Goal: Task Accomplishment & Management: Manage account settings

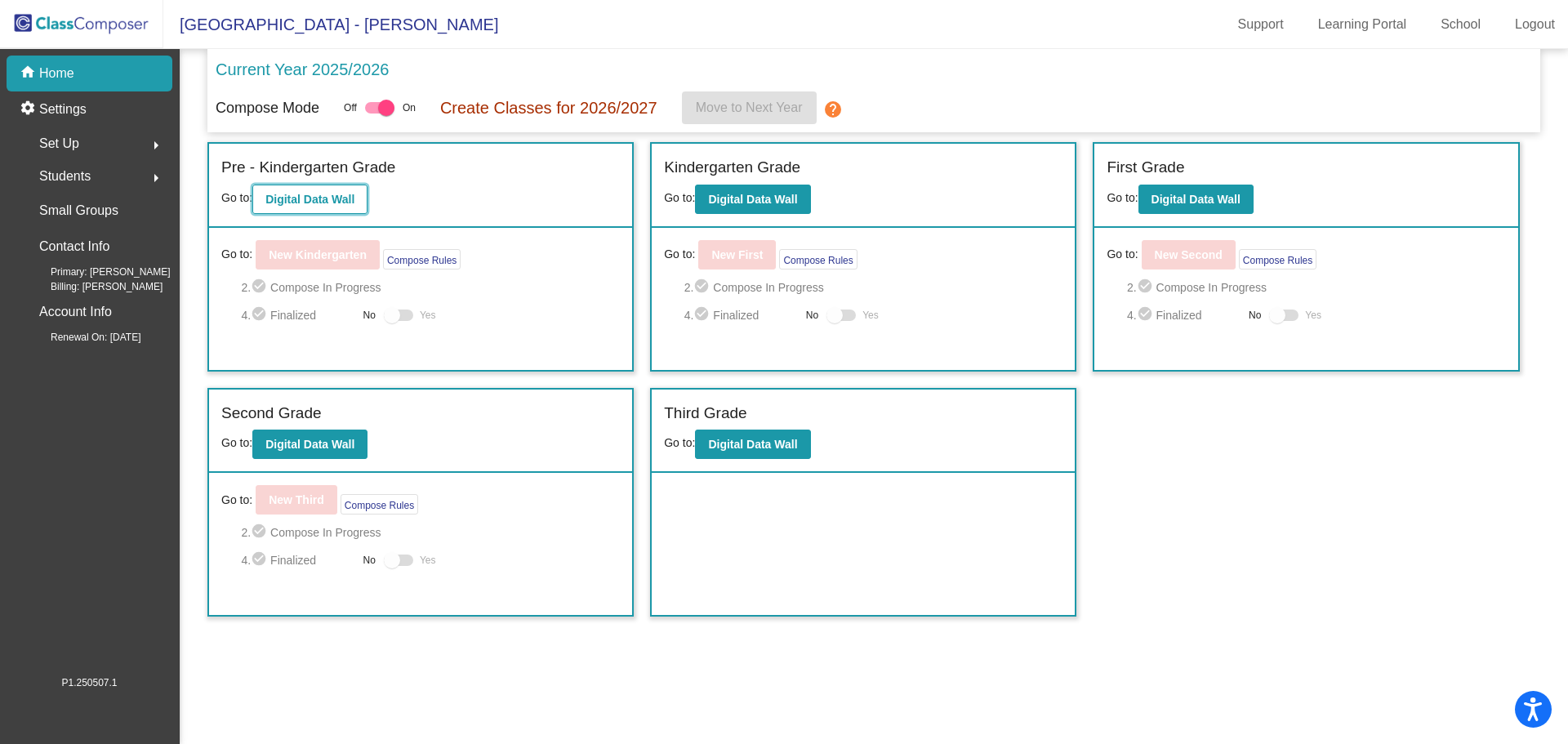
click at [329, 203] on b "Digital Data Wall" at bounding box center [309, 198] width 89 height 13
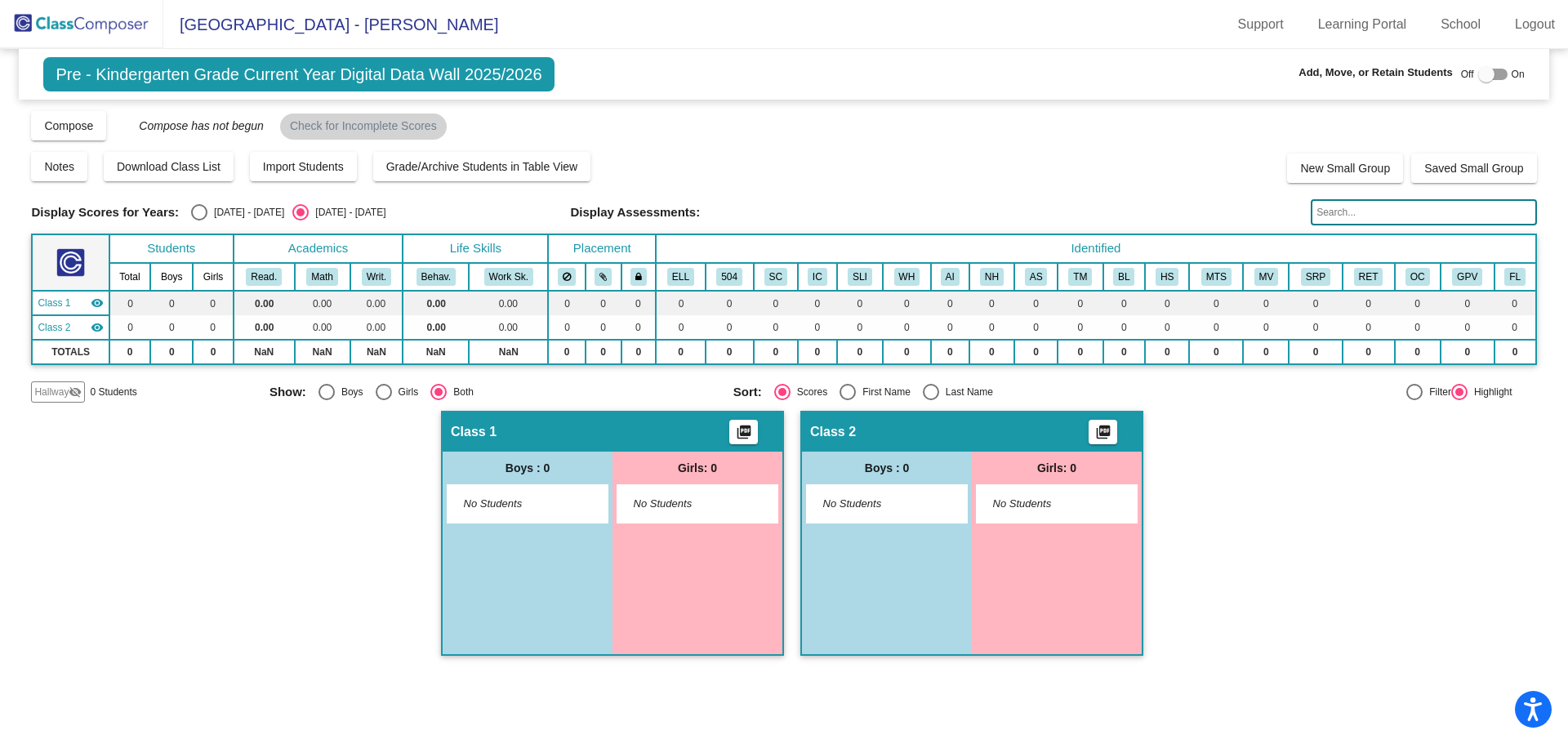
click at [30, 25] on img at bounding box center [81, 23] width 163 height 48
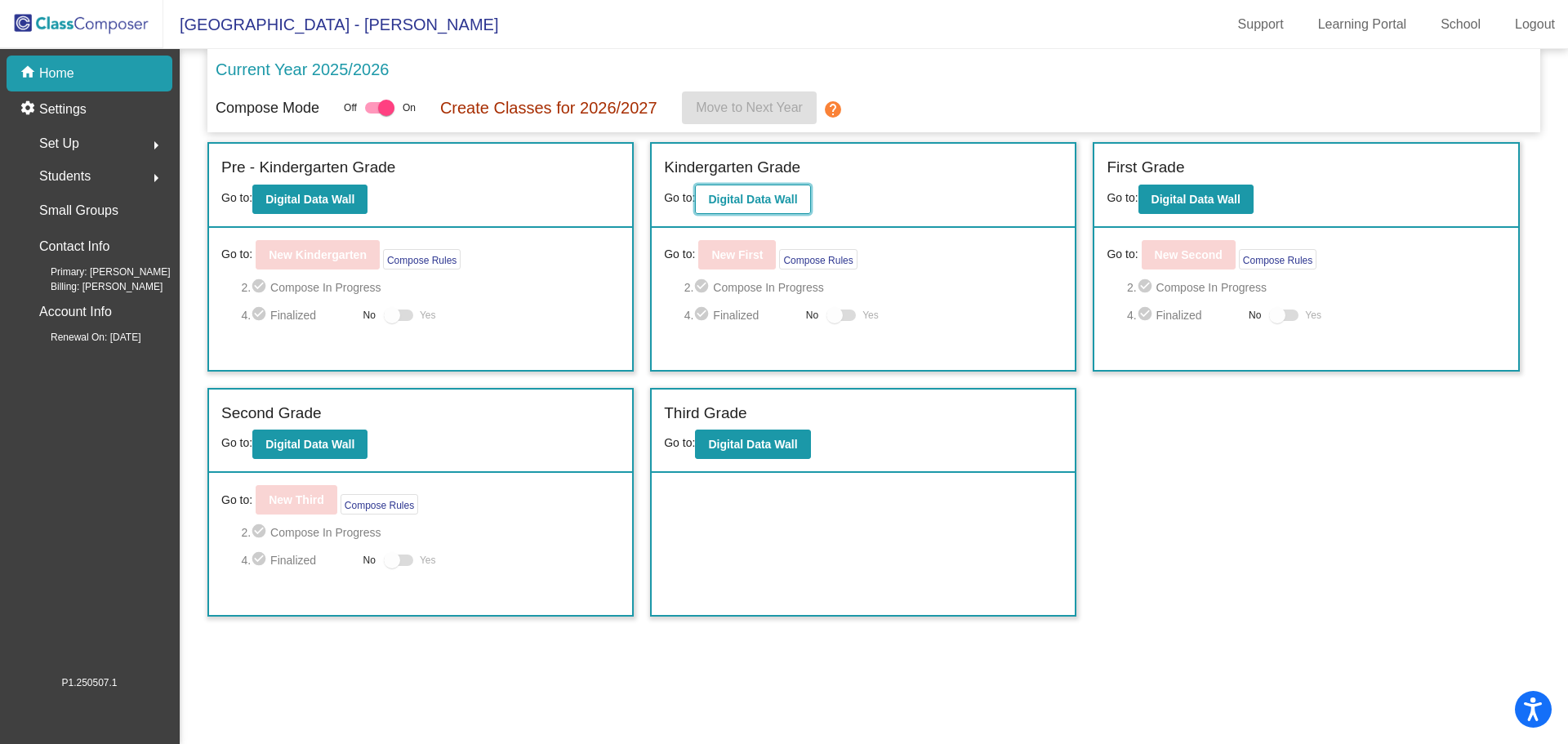
click at [748, 210] on button "Digital Data Wall" at bounding box center [752, 199] width 115 height 29
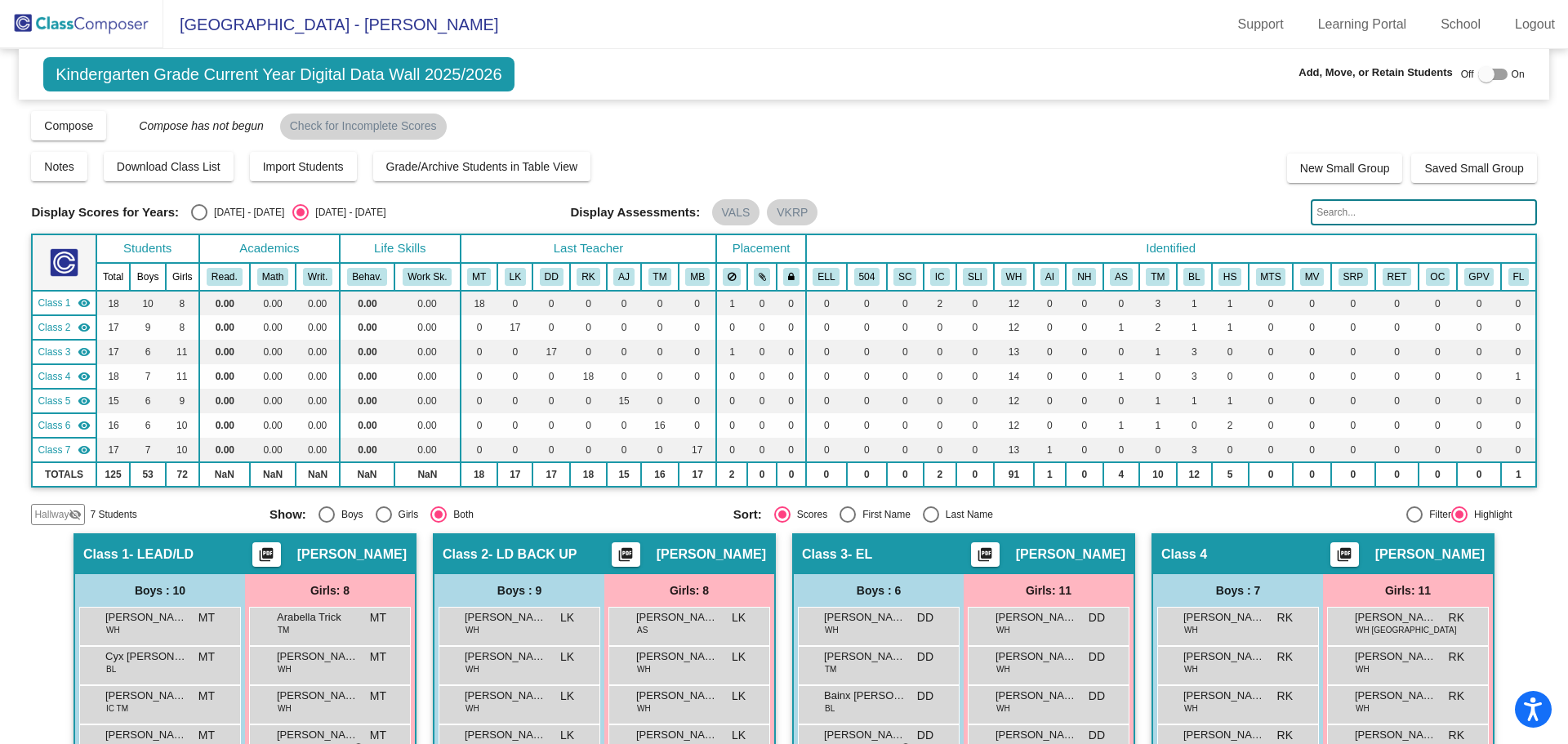
click at [892, 125] on div "Compose View Compose View & Edit Compose Submit Classes Compose has not begun C…" at bounding box center [784, 125] width 1505 height 31
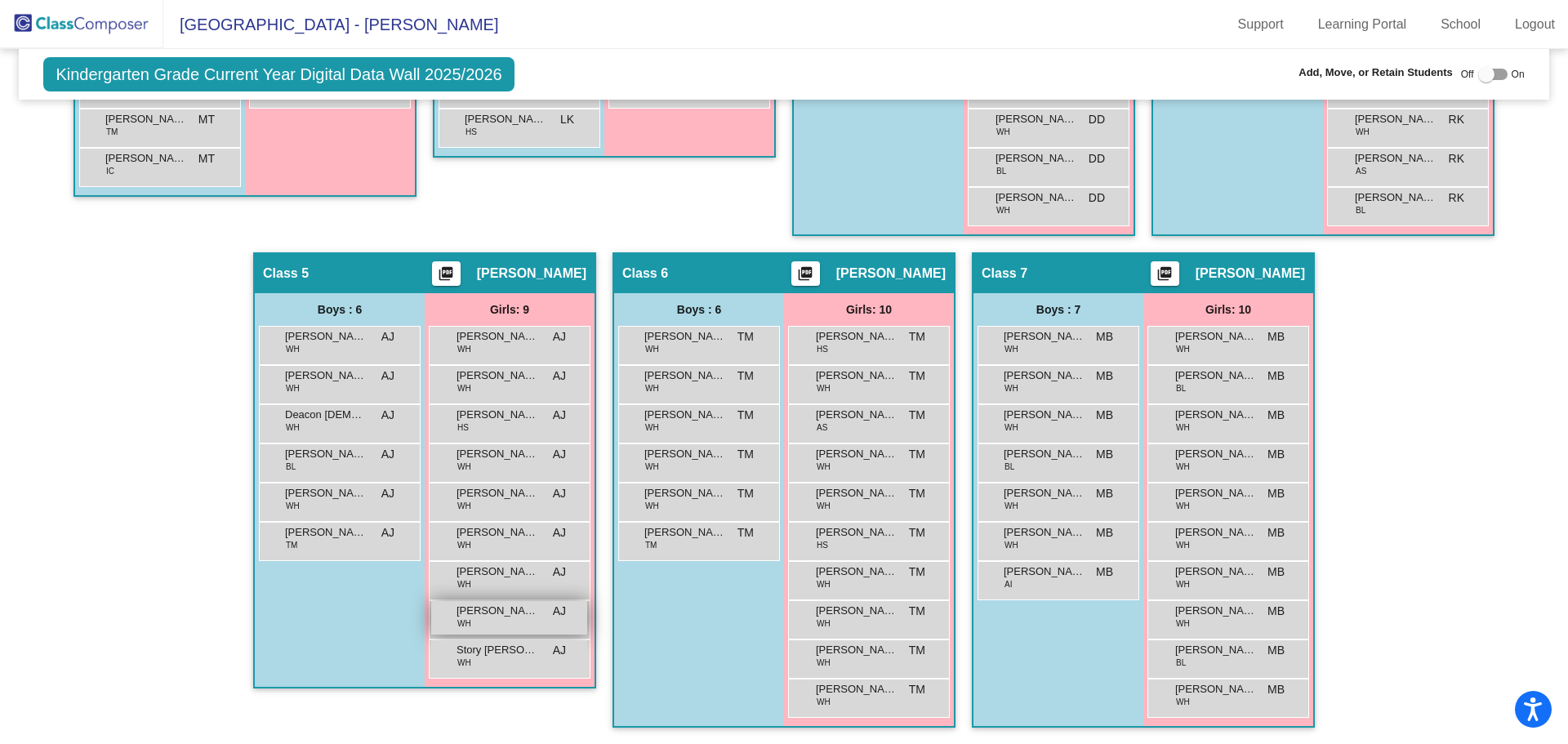
click at [505, 617] on span "[PERSON_NAME]" at bounding box center [497, 610] width 81 height 17
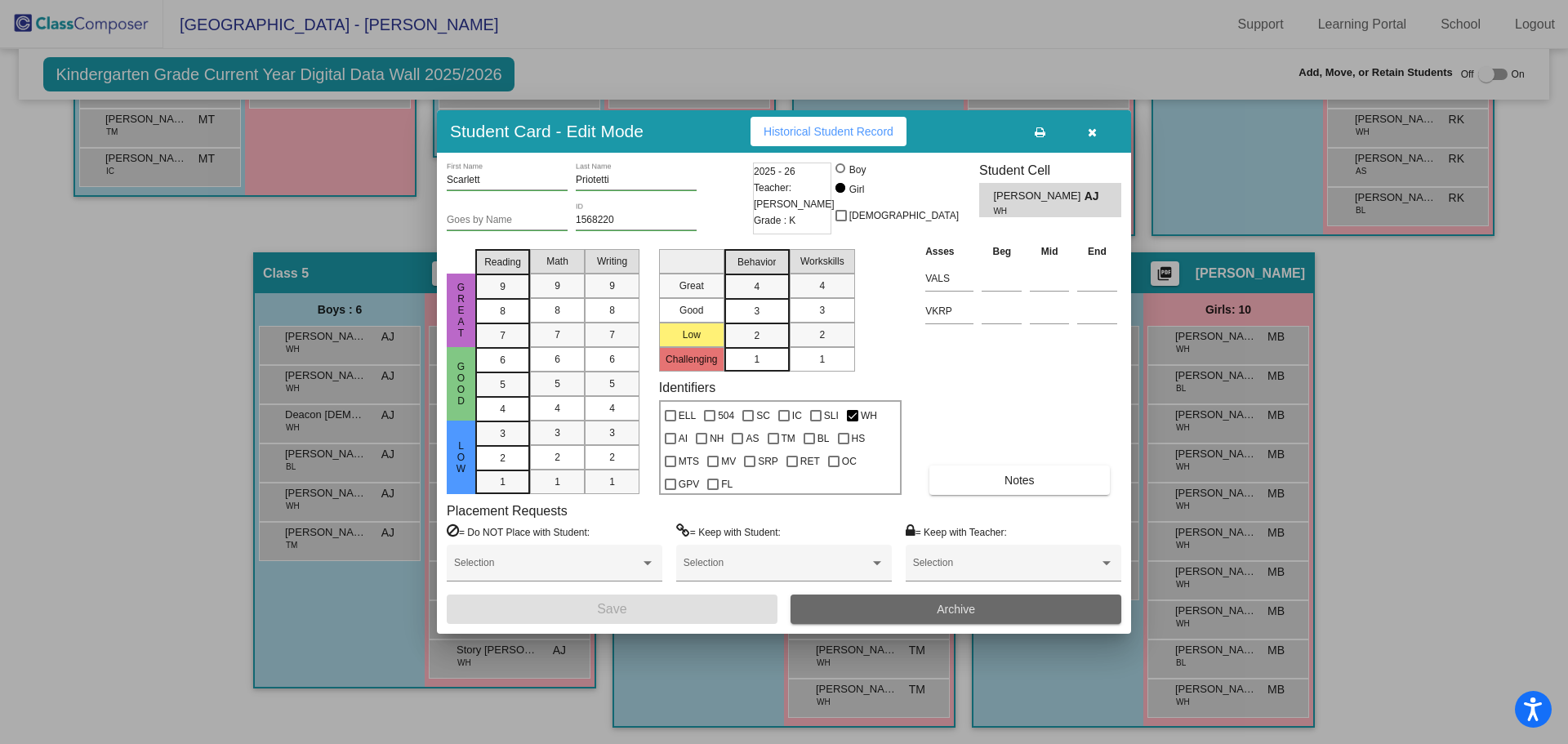
click at [922, 605] on button "Archive" at bounding box center [956, 609] width 331 height 29
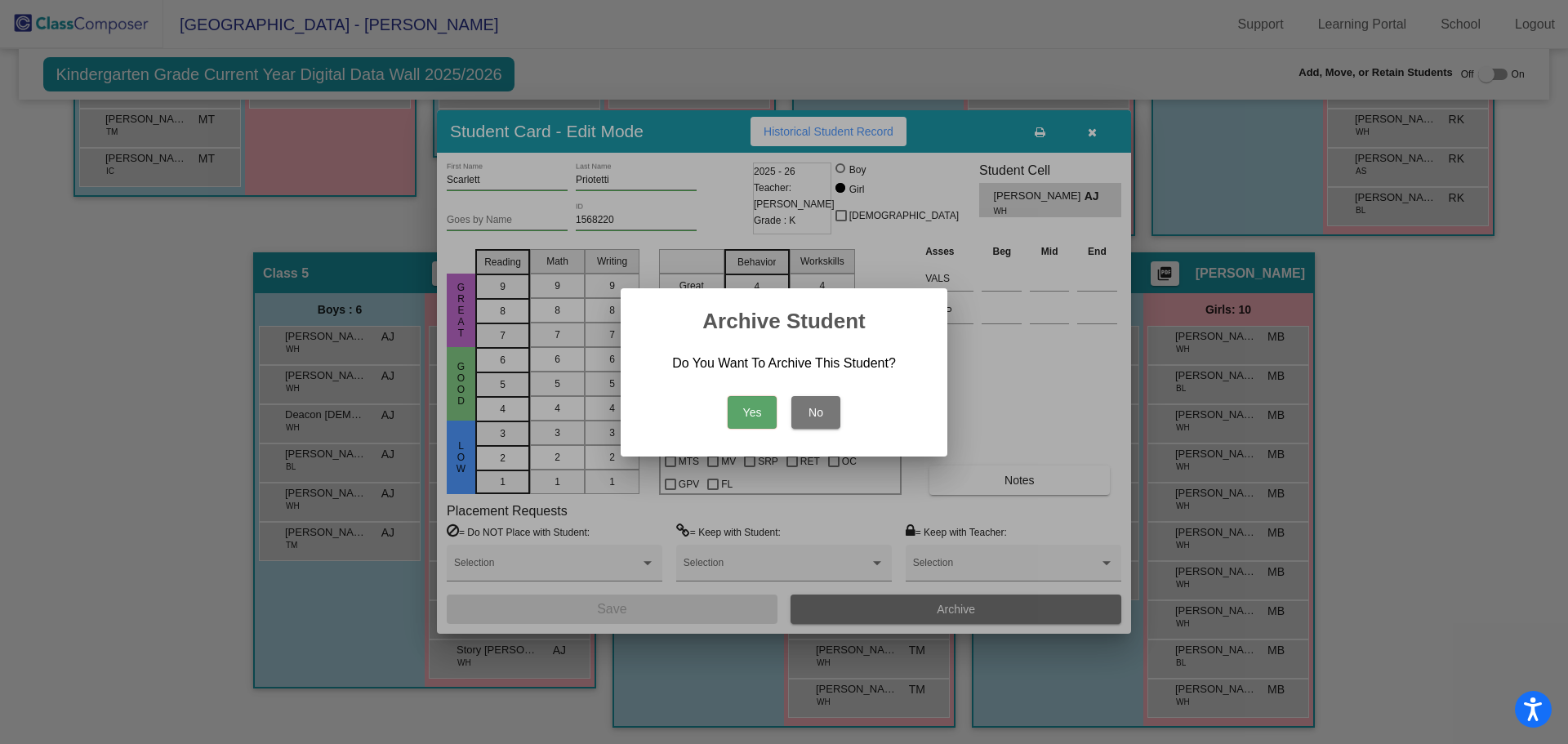
click at [745, 408] on button "Yes" at bounding box center [752, 412] width 49 height 32
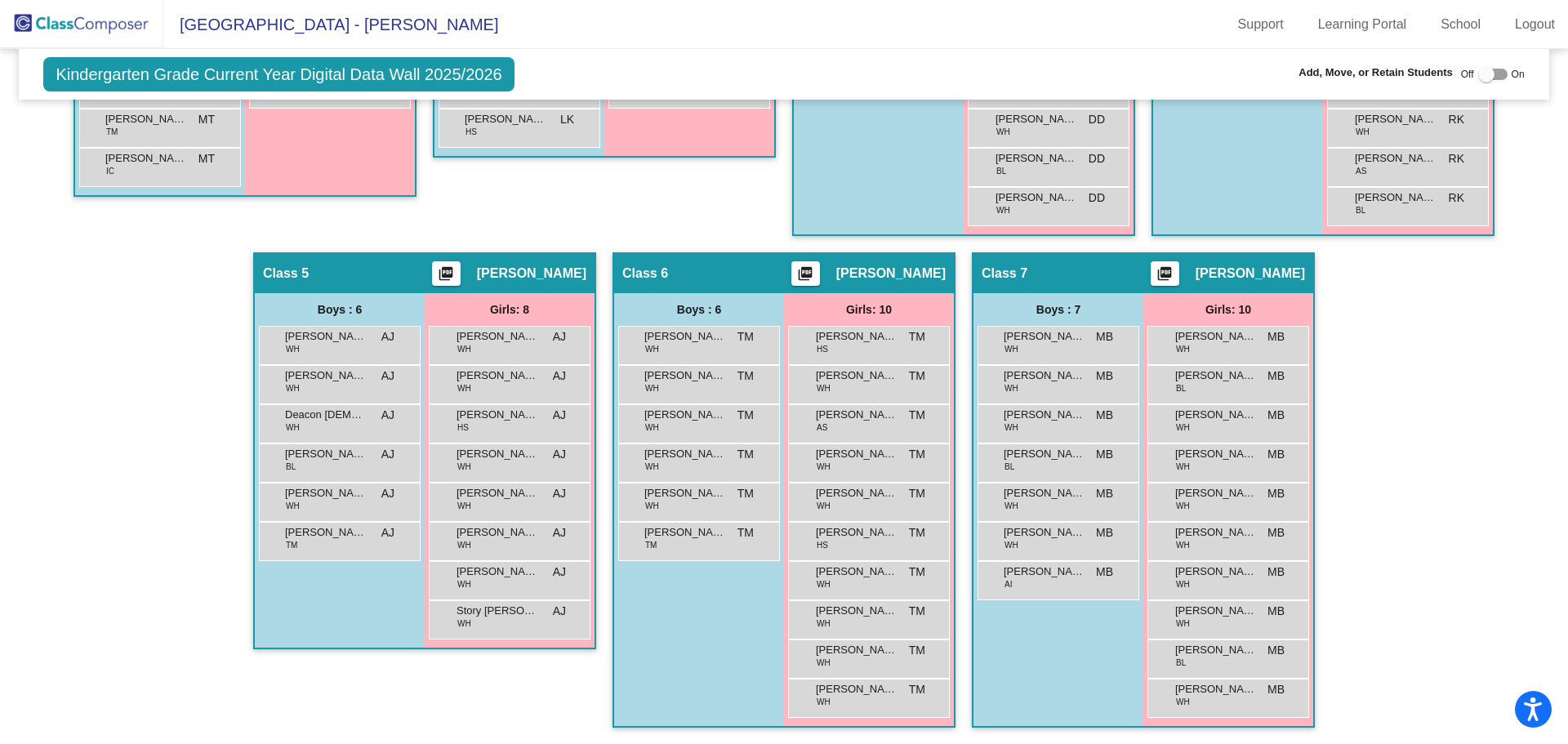
click at [43, 21] on img at bounding box center [81, 23] width 163 height 48
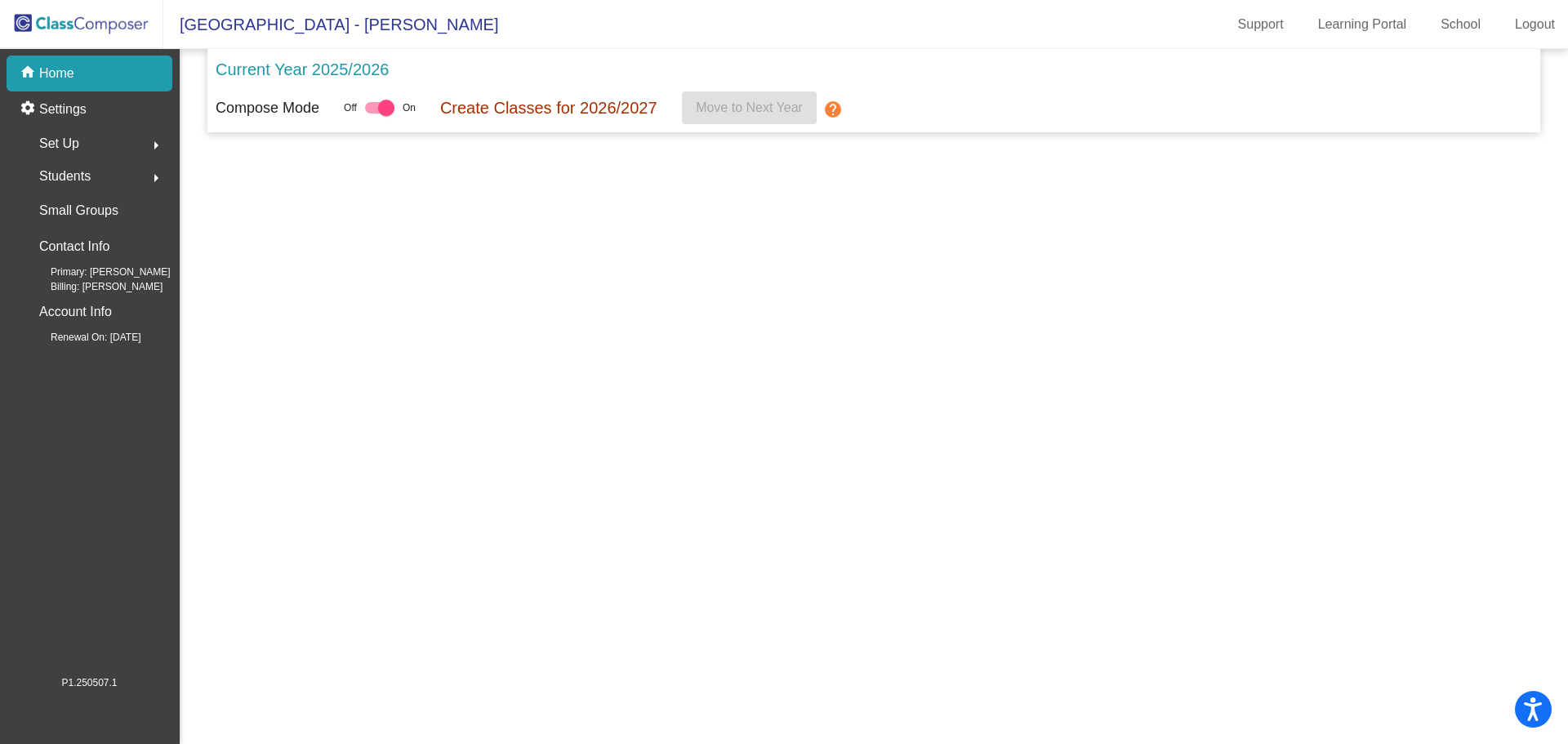
click at [104, 172] on div "Students arrow_right" at bounding box center [94, 176] width 156 height 32
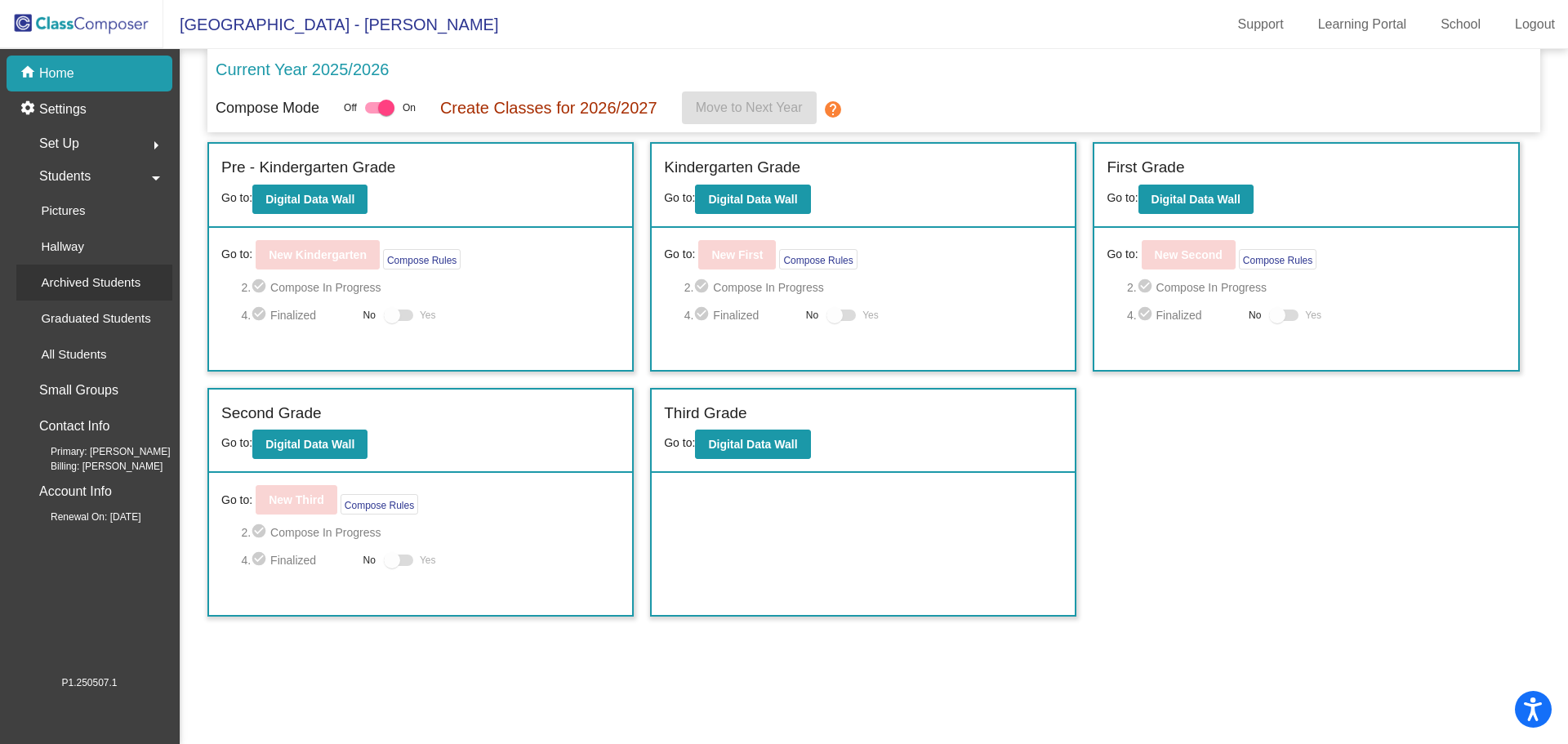
click at [81, 273] on p "Archived Students" at bounding box center [91, 283] width 100 height 20
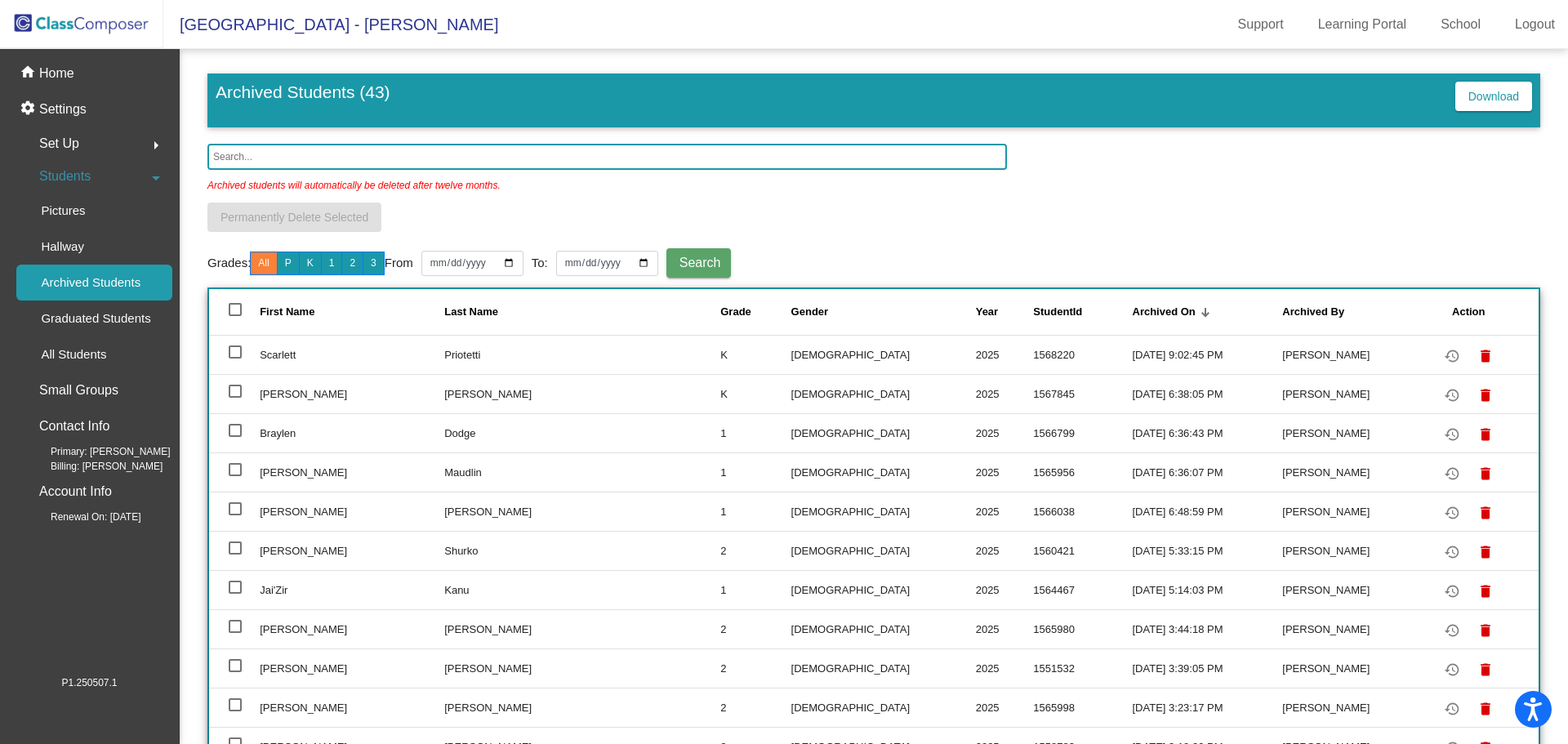
click at [229, 343] on td at bounding box center [235, 354] width 51 height 39
click at [239, 357] on div at bounding box center [235, 351] width 13 height 13
click at [235, 359] on input "select row 2" at bounding box center [235, 359] width 1 height 1
checkbox input "true"
click at [352, 220] on span "Permanently Delete Selected" at bounding box center [293, 216] width 148 height 13
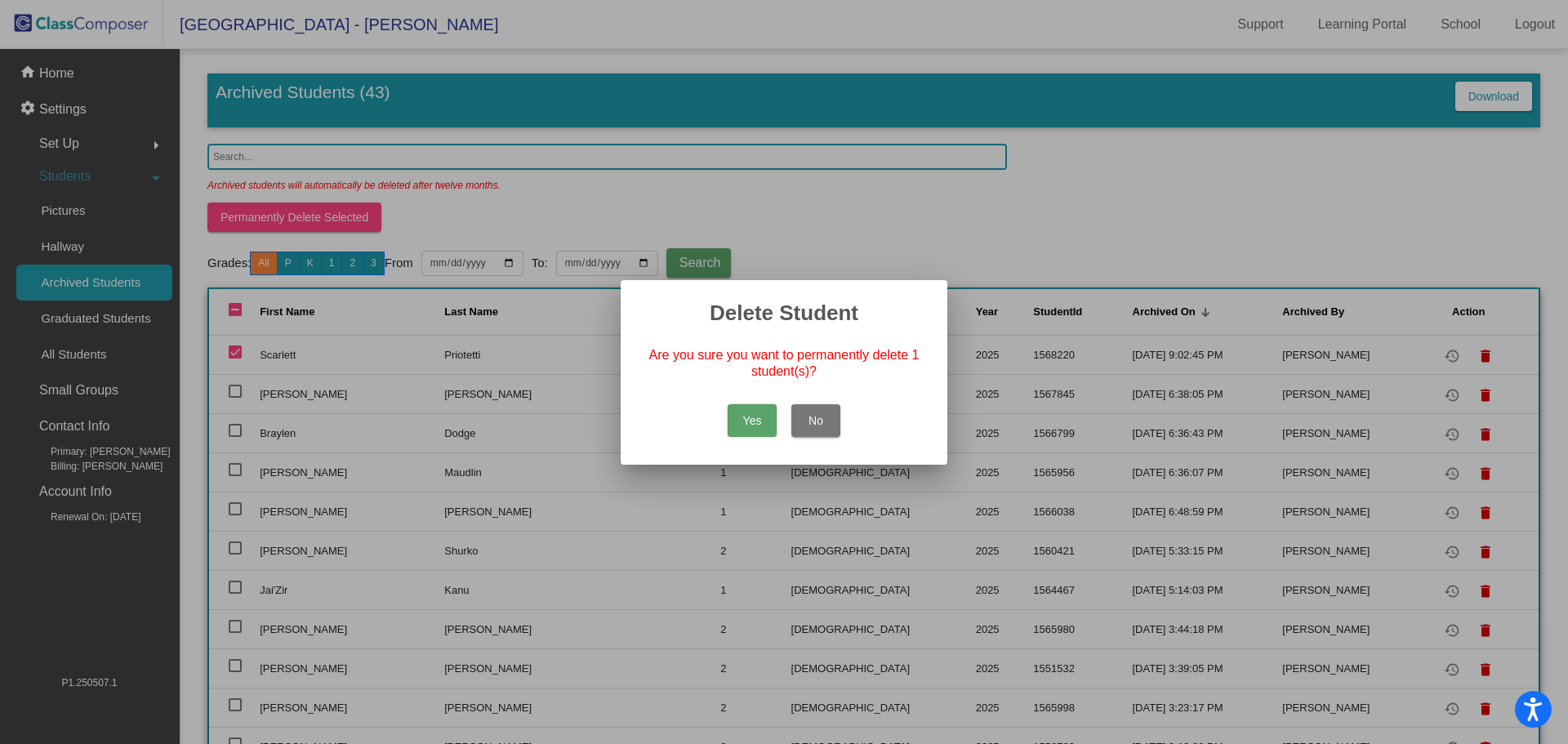
click at [745, 424] on button "Yes" at bounding box center [752, 419] width 49 height 32
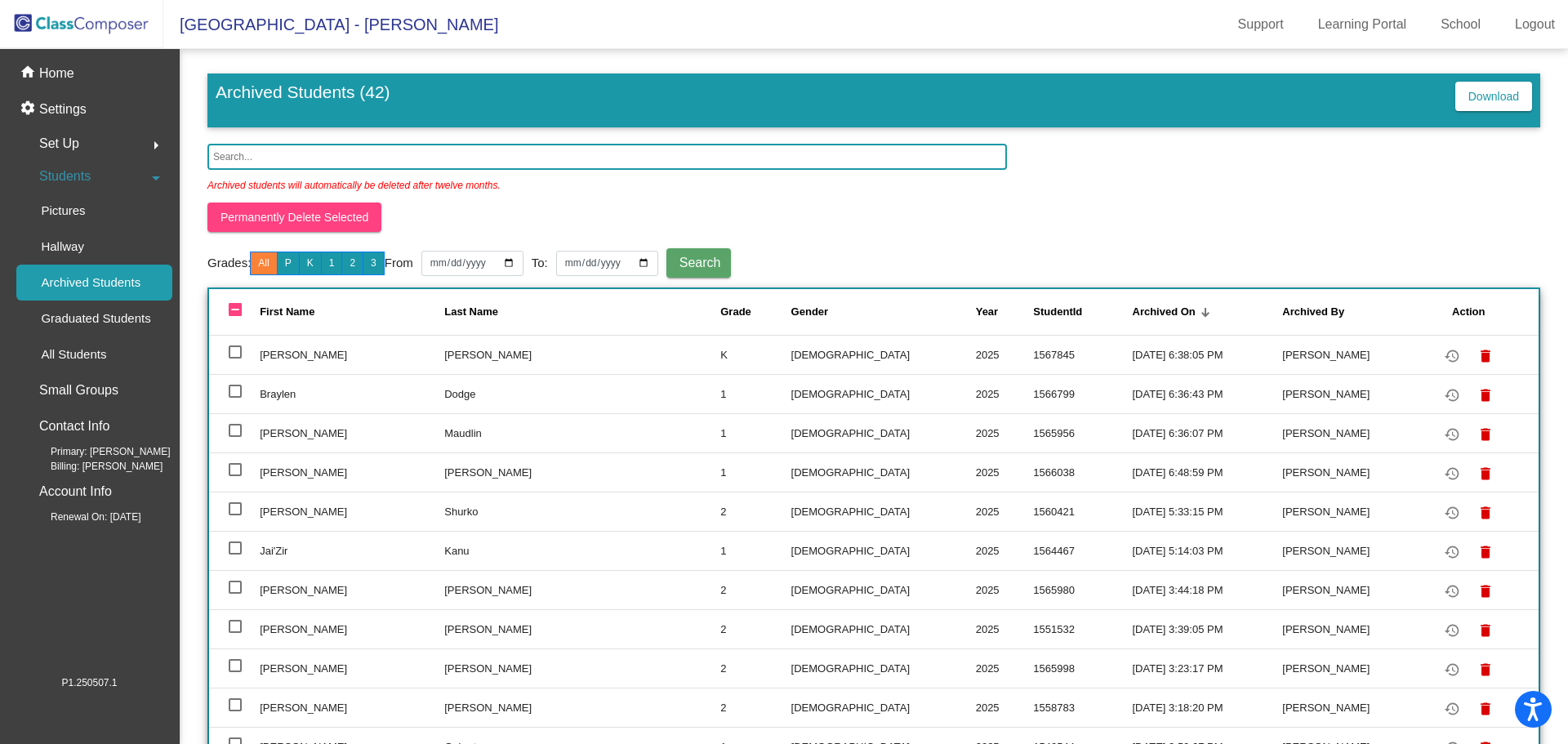
click at [207, 202] on button "Permanently Delete Selected" at bounding box center [294, 217] width 174 height 29
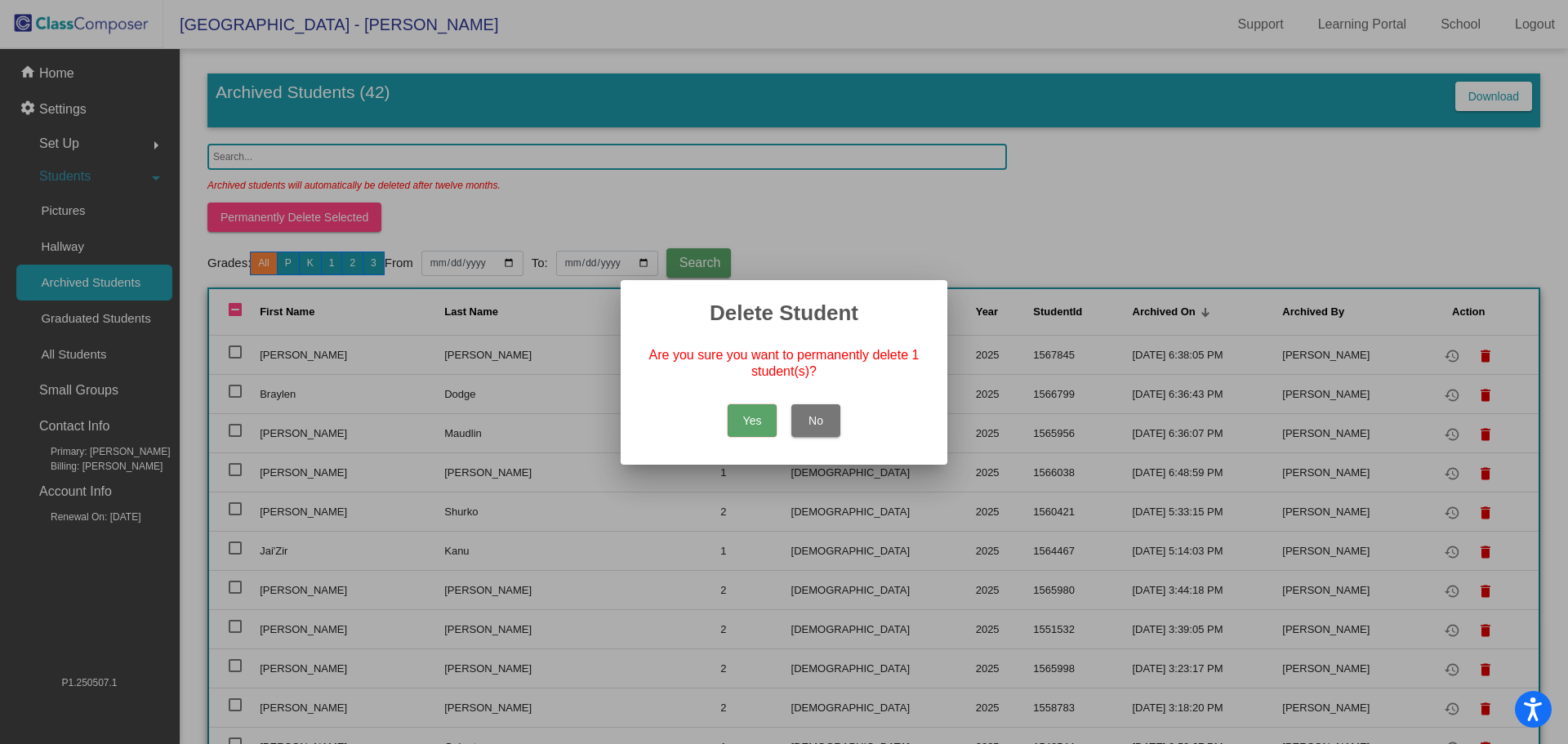
click at [752, 423] on button "Yes" at bounding box center [752, 419] width 49 height 32
